Goal: Information Seeking & Learning: Learn about a topic

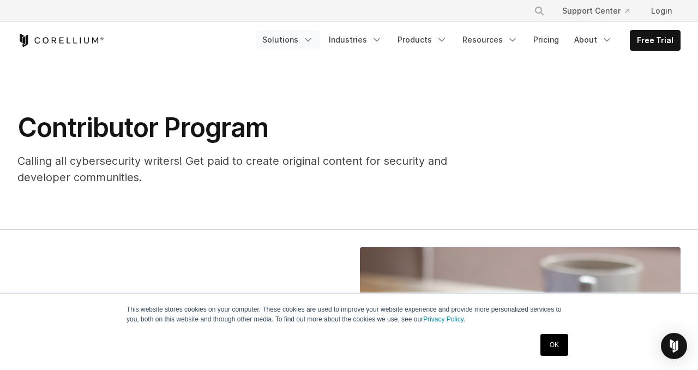
click at [303, 39] on link "Solutions" at bounding box center [288, 40] width 64 height 20
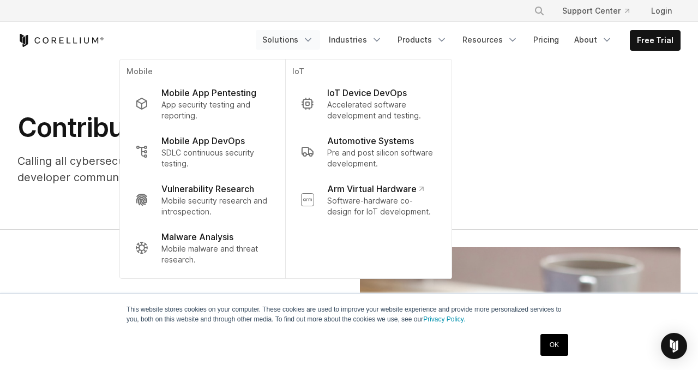
click at [559, 341] on link "OK" at bounding box center [554, 345] width 28 height 22
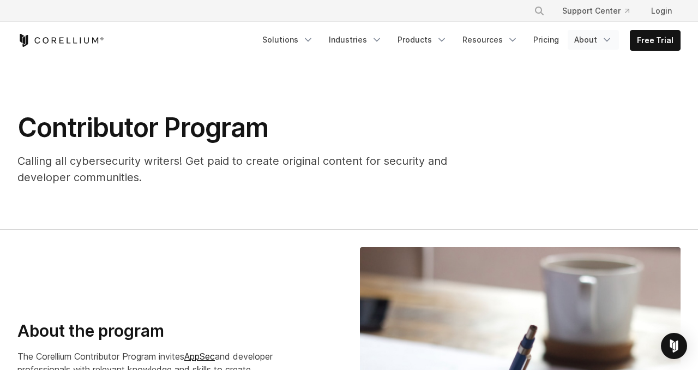
click at [609, 34] on icon "Navigation Menu" at bounding box center [606, 39] width 11 height 11
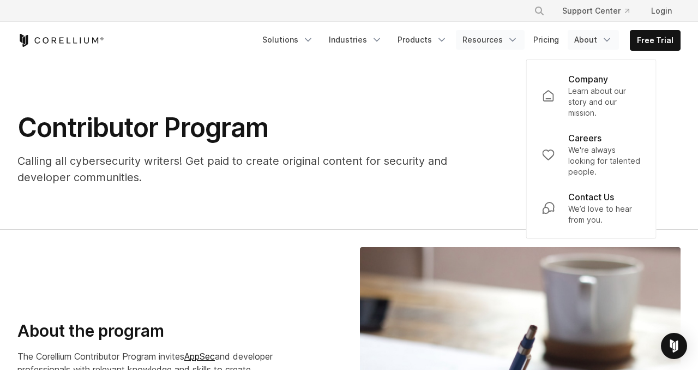
click at [493, 39] on link "Resources" at bounding box center [490, 40] width 69 height 20
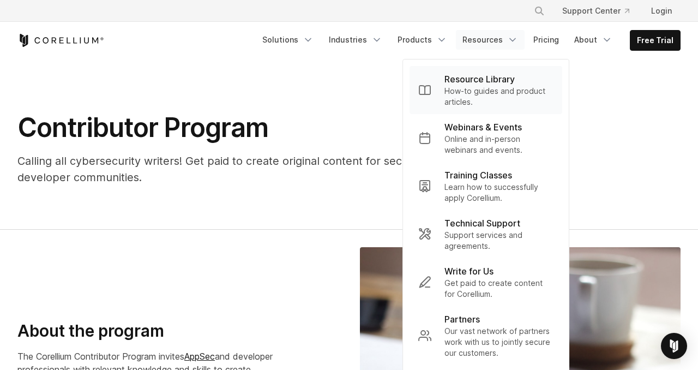
click at [517, 95] on p "How-to guides and product articles." at bounding box center [498, 97] width 109 height 22
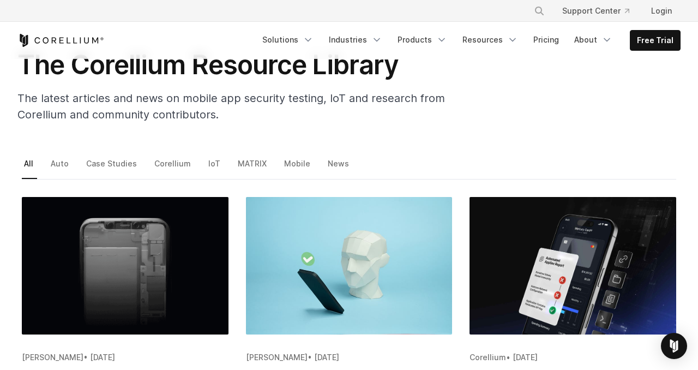
scroll to position [75, 0]
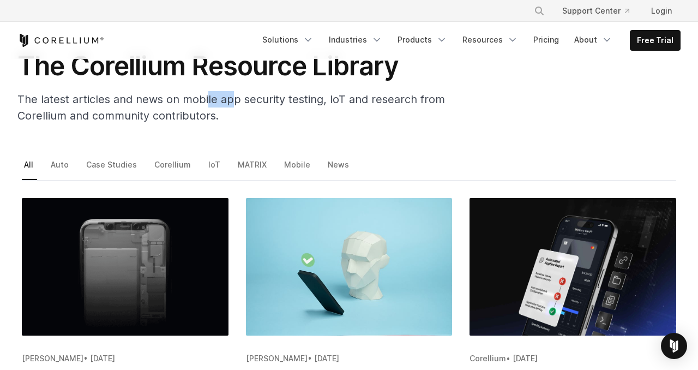
drag, startPoint x: 233, startPoint y: 107, endPoint x: 207, endPoint y: 103, distance: 26.4
click at [207, 103] on p "The latest articles and news on mobile app security testing, IoT and research f…" at bounding box center [235, 107] width 436 height 33
click at [265, 104] on span "The latest articles and news on mobile app security testing, IoT and research f…" at bounding box center [230, 107] width 427 height 29
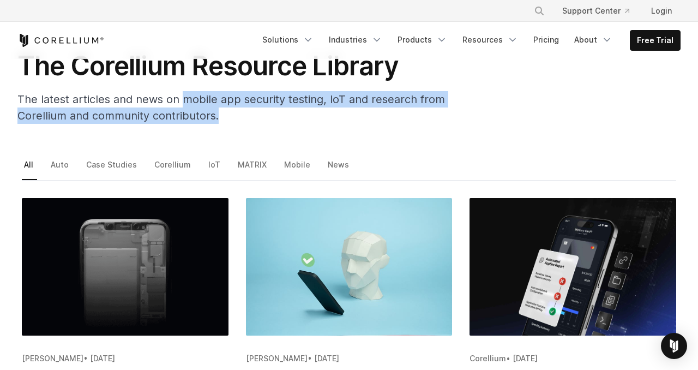
drag, startPoint x: 319, startPoint y: 122, endPoint x: 185, endPoint y: 100, distance: 135.8
click at [185, 100] on p "The latest articles and news on mobile app security testing, IoT and research f…" at bounding box center [235, 107] width 436 height 33
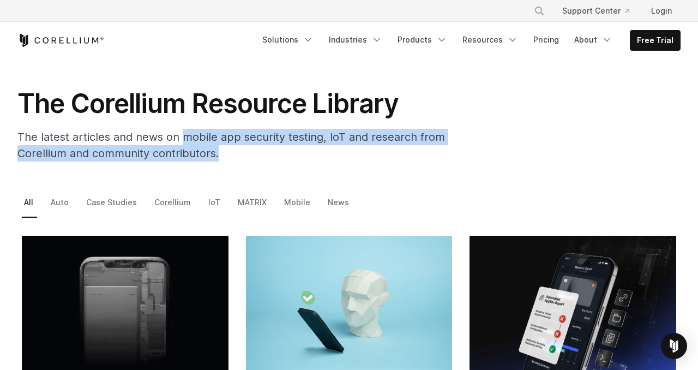
scroll to position [0, 0]
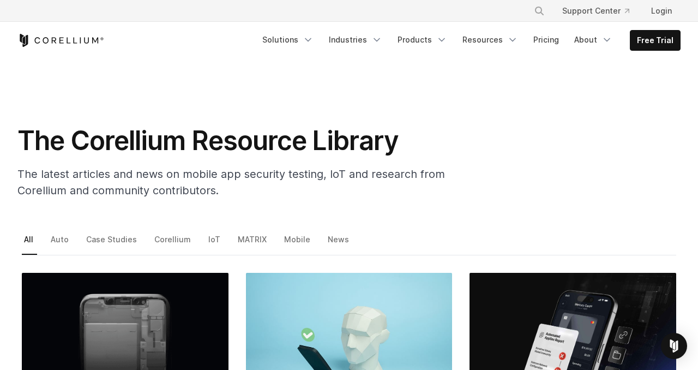
click at [225, 168] on span "The latest articles and news on mobile app security testing, IoT and research f…" at bounding box center [230, 181] width 427 height 29
